Goal: Task Accomplishment & Management: Complete application form

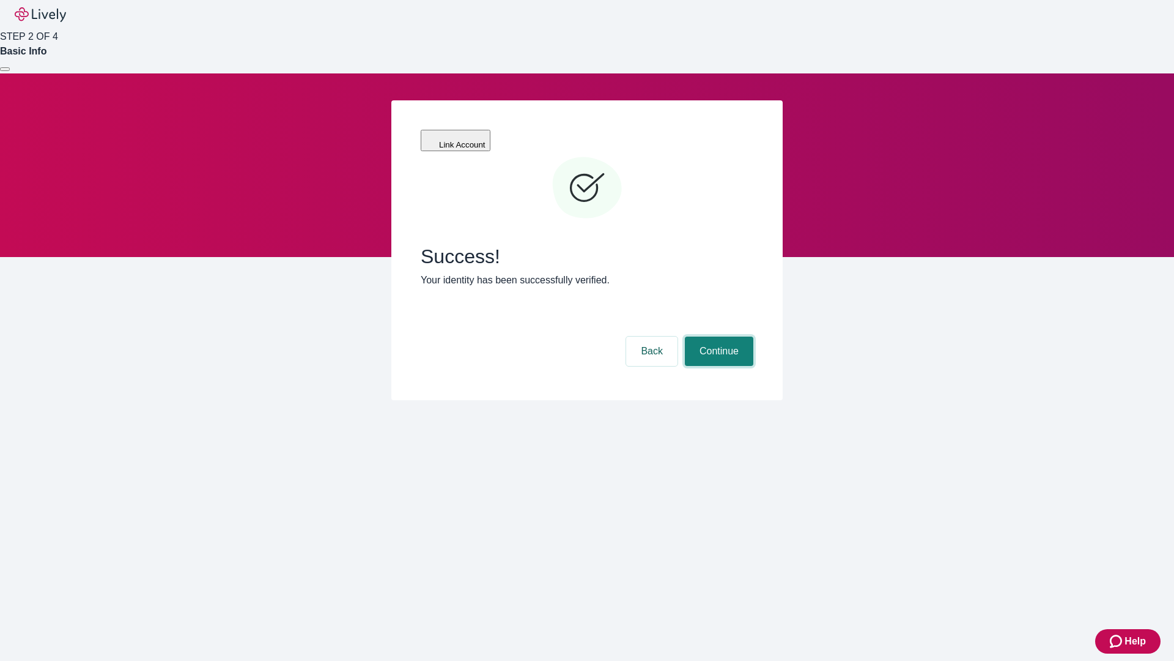
click at [717, 336] on button "Continue" at bounding box center [719, 350] width 69 height 29
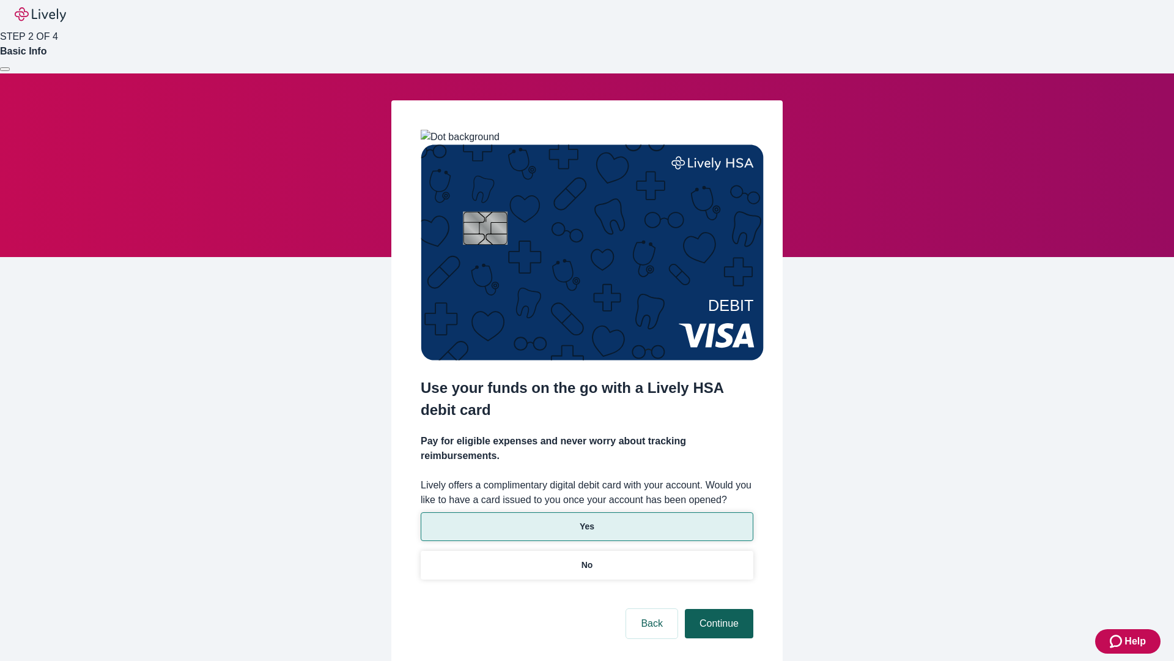
click at [587, 520] on p "Yes" at bounding box center [587, 526] width 15 height 13
click at [717, 609] on button "Continue" at bounding box center [719, 623] width 69 height 29
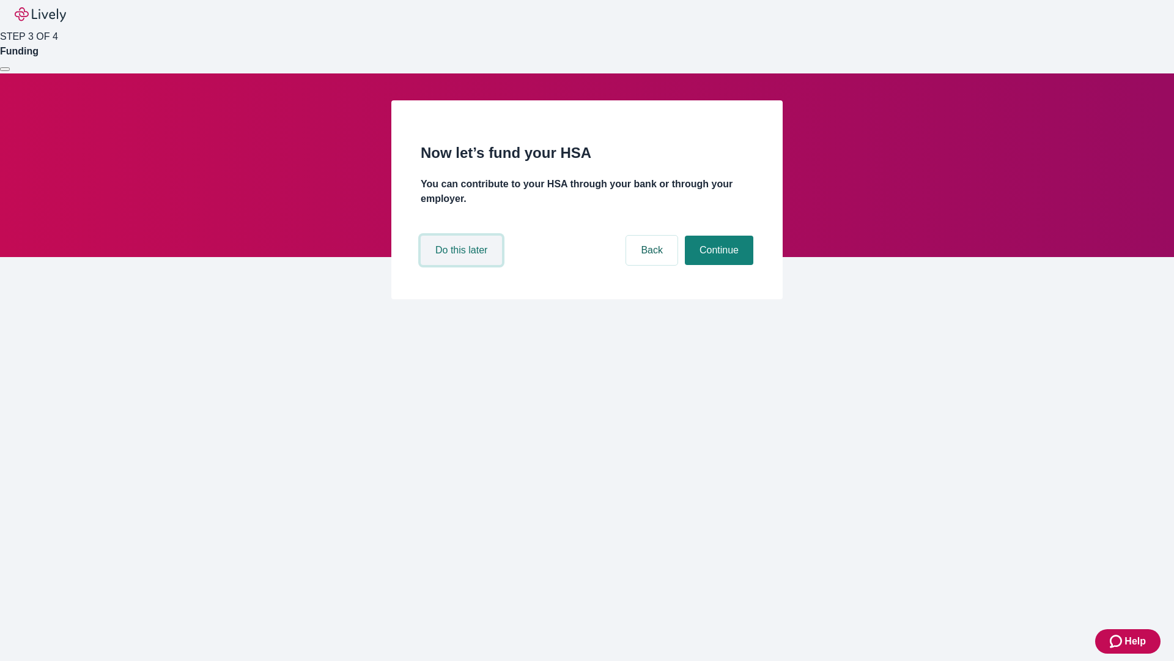
click at [463, 265] on button "Do this later" at bounding box center [461, 249] width 81 height 29
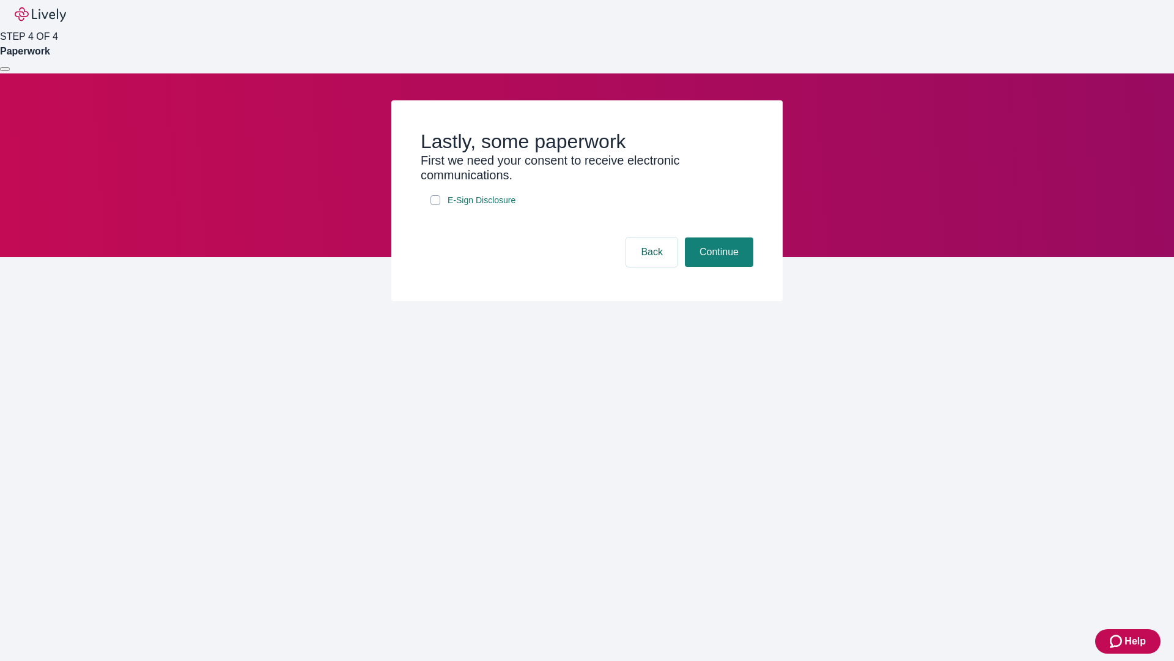
click at [435, 205] on input "E-Sign Disclosure" at bounding box center [436, 200] width 10 height 10
checkbox input "true"
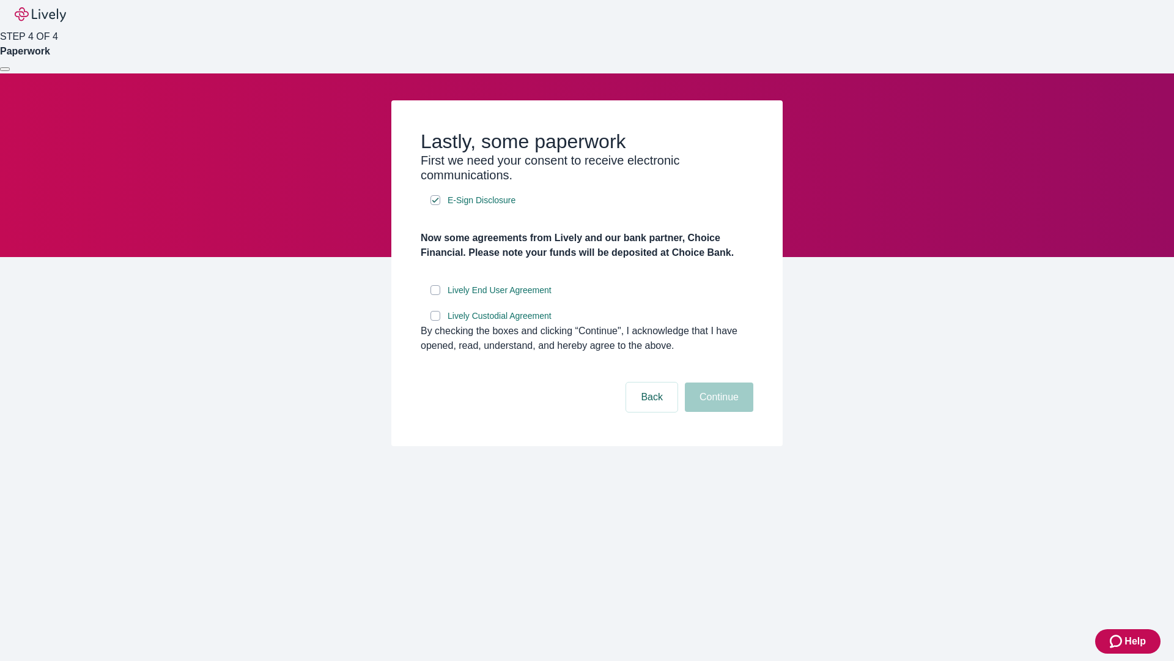
click at [435, 295] on input "Lively End User Agreement" at bounding box center [436, 290] width 10 height 10
checkbox input "true"
click at [435, 320] on input "Lively Custodial Agreement" at bounding box center [436, 316] width 10 height 10
checkbox input "true"
click at [717, 412] on button "Continue" at bounding box center [719, 396] width 69 height 29
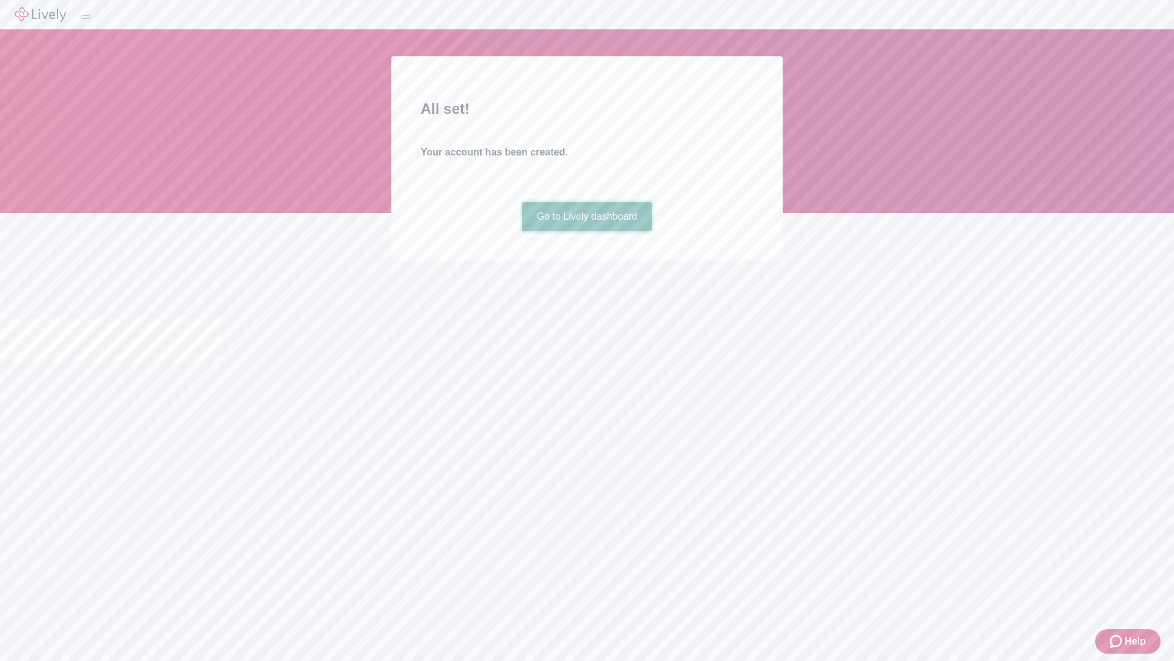
click at [587, 231] on link "Go to Lively dashboard" at bounding box center [587, 216] width 130 height 29
